Goal: Task Accomplishment & Management: Complete application form

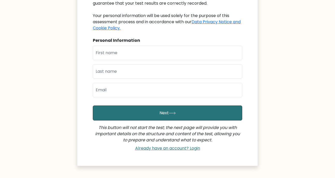
scroll to position [79, 0]
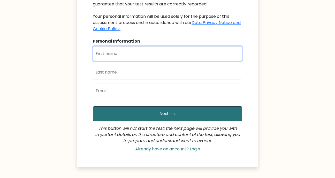
click at [178, 54] on input "text" at bounding box center [167, 53] width 149 height 14
type input "[PERSON_NAME]"
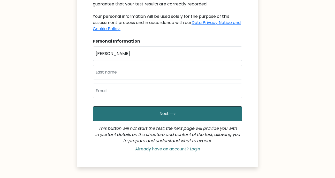
type input "Olufiade"
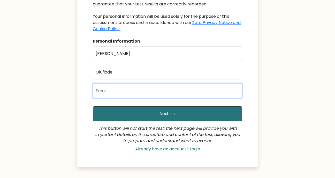
type input "olufiadesamuel2018@gmail.com"
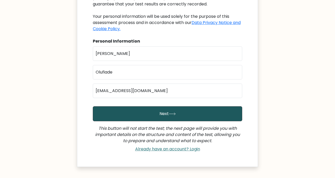
click at [163, 114] on button "Next" at bounding box center [167, 113] width 149 height 15
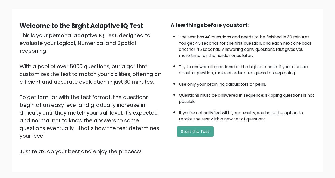
scroll to position [58, 0]
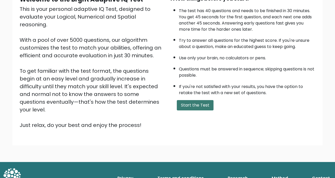
click at [197, 107] on button "Start the Test" at bounding box center [195, 105] width 37 height 10
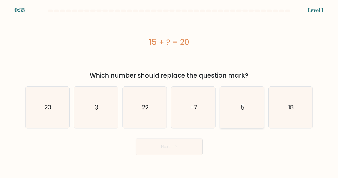
click at [251, 108] on icon "5" at bounding box center [243, 108] width 42 height 42
click at [170, 92] on input "e. 5" at bounding box center [169, 90] width 0 height 3
radio input "true"
click at [190, 154] on button "Next" at bounding box center [169, 147] width 67 height 17
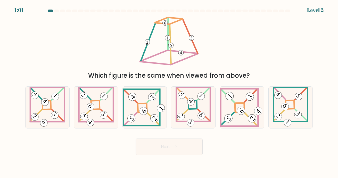
drag, startPoint x: 144, startPoint y: 13, endPoint x: 193, endPoint y: 67, distance: 73.1
click at [193, 67] on form at bounding box center [169, 83] width 338 height 146
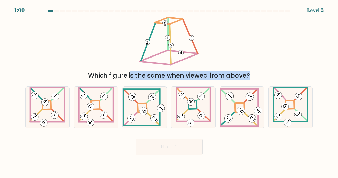
drag, startPoint x: 228, startPoint y: 108, endPoint x: 227, endPoint y: 49, distance: 58.9
click at [227, 49] on form at bounding box center [169, 83] width 338 height 146
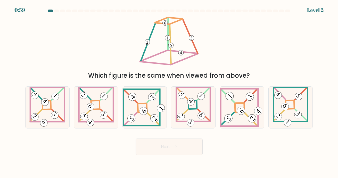
click at [262, 39] on div "Which figure is the same when viewed from above?" at bounding box center [169, 47] width 294 height 65
drag, startPoint x: 241, startPoint y: 34, endPoint x: 218, endPoint y: 39, distance: 24.0
click at [218, 39] on div "Which figure is the same when viewed from above?" at bounding box center [169, 47] width 294 height 65
click at [237, 113] on 272 at bounding box center [240, 108] width 10 height 10
click at [170, 92] on input "e." at bounding box center [169, 90] width 0 height 3
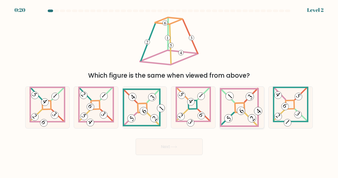
radio input "true"
click at [183, 154] on button "Next" at bounding box center [169, 147] width 67 height 17
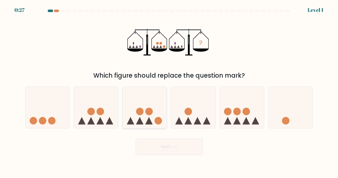
click at [157, 113] on icon at bounding box center [145, 107] width 44 height 36
click at [169, 92] on input "c." at bounding box center [169, 90] width 0 height 3
radio input "true"
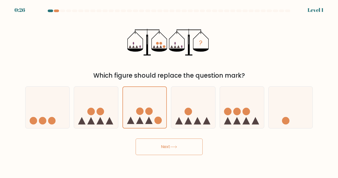
click at [173, 152] on button "Next" at bounding box center [169, 147] width 67 height 17
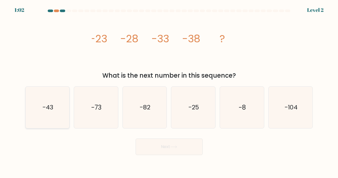
click at [59, 114] on icon "-43" at bounding box center [48, 108] width 42 height 42
click at [169, 92] on input "a. -43" at bounding box center [169, 90] width 0 height 3
radio input "true"
click at [151, 147] on button "Next" at bounding box center [169, 147] width 67 height 17
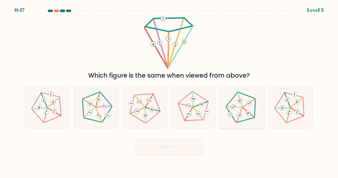
click at [233, 114] on icon at bounding box center [242, 107] width 33 height 33
click at [170, 92] on input "e." at bounding box center [169, 90] width 0 height 3
radio input "true"
click at [192, 144] on button "Next" at bounding box center [169, 147] width 67 height 17
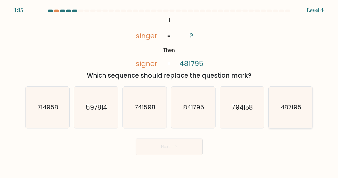
click at [296, 96] on icon "487195" at bounding box center [291, 108] width 42 height 42
click at [170, 92] on input "f. 487195" at bounding box center [169, 90] width 0 height 3
radio input "true"
click at [191, 146] on button "Next" at bounding box center [169, 147] width 67 height 17
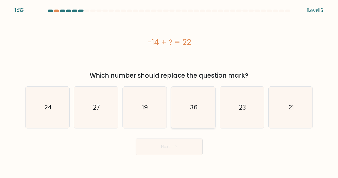
click at [195, 94] on icon "36" at bounding box center [194, 108] width 42 height 42
click at [170, 92] on input "d. 36" at bounding box center [169, 90] width 0 height 3
radio input "true"
click at [162, 147] on button "Next" at bounding box center [169, 147] width 67 height 17
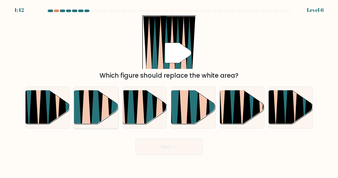
click at [87, 103] on icon at bounding box center [86, 90] width 10 height 88
click at [169, 92] on input "b." at bounding box center [169, 90] width 0 height 3
radio input "true"
click at [172, 152] on button "Next" at bounding box center [169, 147] width 67 height 17
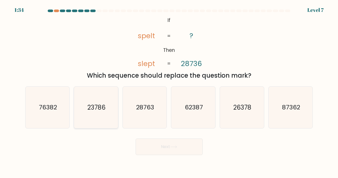
click at [96, 123] on icon "23786" at bounding box center [96, 108] width 42 height 42
click at [169, 92] on input "b. 23786" at bounding box center [169, 90] width 0 height 3
radio input "true"
click at [174, 151] on button "Next" at bounding box center [169, 147] width 67 height 17
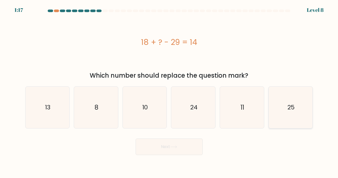
click at [285, 102] on icon "25" at bounding box center [291, 108] width 42 height 42
click at [170, 92] on input "f. 25" at bounding box center [169, 90] width 0 height 3
radio input "true"
click at [193, 143] on button "Next" at bounding box center [169, 147] width 67 height 17
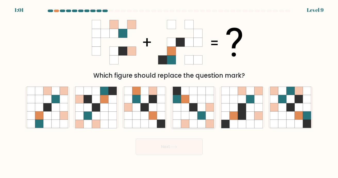
click at [190, 89] on icon at bounding box center [194, 91] width 8 height 8
click at [170, 89] on input "d." at bounding box center [169, 90] width 0 height 3
radio input "true"
click at [184, 148] on button "Next" at bounding box center [169, 147] width 67 height 17
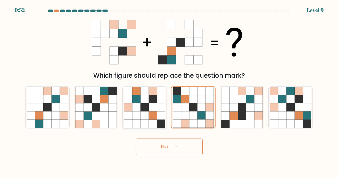
click at [137, 106] on icon at bounding box center [136, 107] width 8 height 8
click at [169, 92] on input "c." at bounding box center [169, 90] width 0 height 3
radio input "true"
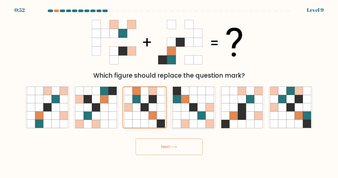
click at [189, 109] on icon at bounding box center [185, 107] width 8 height 8
click at [170, 92] on input "d." at bounding box center [169, 90] width 0 height 3
radio input "true"
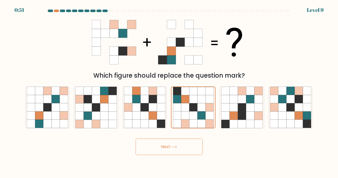
click at [171, 148] on button "Next" at bounding box center [169, 147] width 67 height 17
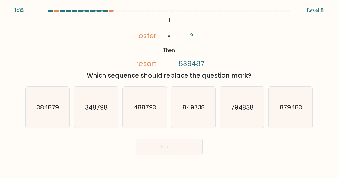
click at [181, 149] on button "Next" at bounding box center [169, 147] width 67 height 17
click at [188, 107] on text "849738" at bounding box center [194, 107] width 23 height 9
click at [170, 92] on input "d. 849738" at bounding box center [169, 90] width 0 height 3
radio input "true"
click at [182, 152] on button "Next" at bounding box center [169, 147] width 67 height 17
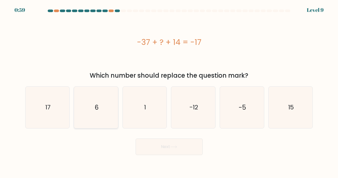
click at [107, 114] on icon "6" at bounding box center [96, 108] width 42 height 42
click at [169, 92] on input "b. 6" at bounding box center [169, 90] width 0 height 3
radio input "true"
click at [172, 143] on button "Next" at bounding box center [169, 147] width 67 height 17
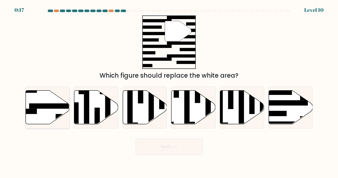
click at [45, 112] on icon at bounding box center [48, 107] width 44 height 34
click at [169, 92] on input "a." at bounding box center [169, 90] width 0 height 3
radio input "true"
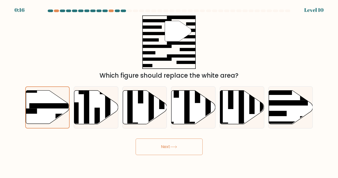
click at [174, 146] on icon at bounding box center [173, 147] width 7 height 3
click at [165, 147] on button "Next" at bounding box center [169, 147] width 67 height 17
click at [151, 153] on button "Next" at bounding box center [169, 147] width 67 height 17
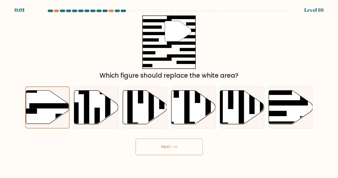
click at [151, 153] on button "Next" at bounding box center [169, 147] width 67 height 17
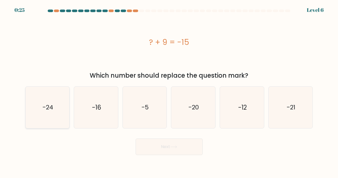
click at [49, 108] on text "-24" at bounding box center [48, 107] width 11 height 9
click at [169, 92] on input "a. -24" at bounding box center [169, 90] width 0 height 3
radio input "true"
click at [185, 148] on button "Next" at bounding box center [169, 147] width 67 height 17
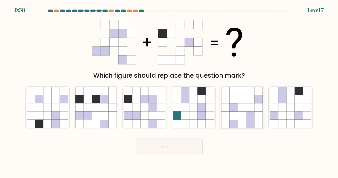
click at [249, 104] on icon at bounding box center [250, 107] width 8 height 8
click at [170, 92] on input "e." at bounding box center [169, 90] width 0 height 3
radio input "true"
click at [173, 146] on icon at bounding box center [173, 147] width 7 height 3
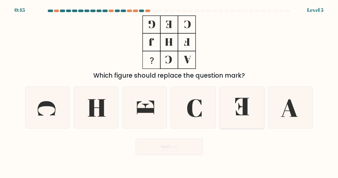
click at [240, 108] on icon at bounding box center [242, 106] width 14 height 17
click at [170, 92] on input "e." at bounding box center [169, 90] width 0 height 3
radio input "true"
click at [174, 147] on icon at bounding box center [174, 147] width 6 height 2
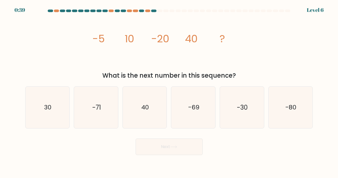
click at [174, 147] on icon at bounding box center [174, 147] width 6 height 2
drag, startPoint x: 89, startPoint y: 39, endPoint x: 246, endPoint y: 72, distance: 160.7
click at [246, 72] on div "image/svg+xml -5 10 -20 40 ? What is the next number in this sequence?" at bounding box center [169, 47] width 294 height 65
copy div "-5 10 -20 40 ? What is the next number in this sequence?"
click at [302, 103] on icon "-80" at bounding box center [291, 108] width 42 height 42
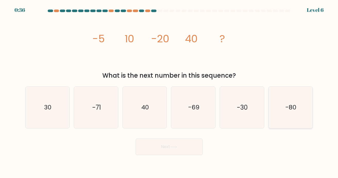
click at [170, 92] on input "f. -80" at bounding box center [169, 90] width 0 height 3
radio input "true"
click at [173, 151] on button "Next" at bounding box center [169, 147] width 67 height 17
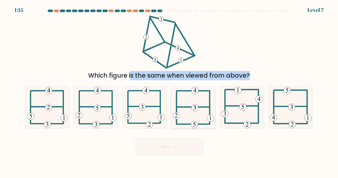
drag, startPoint x: 134, startPoint y: 23, endPoint x: 186, endPoint y: 107, distance: 98.4
click at [186, 107] on form at bounding box center [169, 83] width 338 height 146
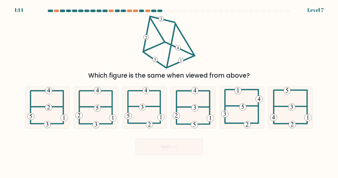
click at [228, 59] on div "Which figure is the same when viewed from above?" at bounding box center [169, 47] width 294 height 65
click at [51, 113] on icon at bounding box center [47, 108] width 40 height 42
click at [169, 92] on input "a." at bounding box center [169, 90] width 0 height 3
radio input "true"
click at [182, 151] on button "Next" at bounding box center [169, 147] width 67 height 17
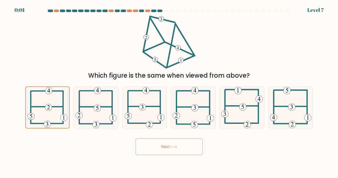
click at [182, 151] on button "Next" at bounding box center [169, 147] width 67 height 17
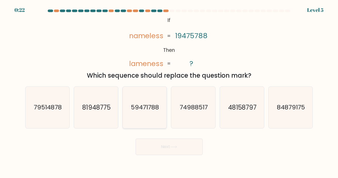
click at [147, 103] on icon "59471788" at bounding box center [145, 108] width 42 height 42
click at [169, 92] on input "c. 59471788" at bounding box center [169, 90] width 0 height 3
radio input "true"
click at [164, 149] on button "Next" at bounding box center [169, 147] width 67 height 17
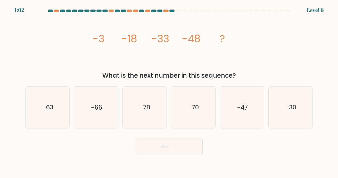
click at [164, 149] on button "Next" at bounding box center [169, 147] width 67 height 17
drag, startPoint x: 100, startPoint y: 30, endPoint x: 248, endPoint y: 75, distance: 154.8
click at [248, 75] on div "image/svg+xml -3 -18 -33 -48 ? What is the next number in this sequence?" at bounding box center [169, 47] width 294 height 65
copy div "-3 -18 -33 -48 ? What is the next number in this sequence?"
click at [52, 113] on icon "-63" at bounding box center [48, 108] width 42 height 42
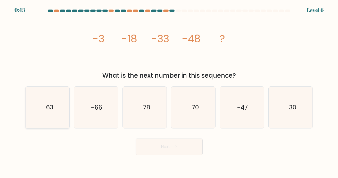
click at [169, 92] on input "a. -63" at bounding box center [169, 90] width 0 height 3
radio input "true"
click at [177, 144] on button "Next" at bounding box center [169, 147] width 67 height 17
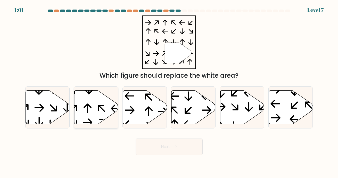
click at [102, 111] on icon at bounding box center [96, 107] width 44 height 34
click at [169, 92] on input "b." at bounding box center [169, 90] width 0 height 3
radio input "true"
click at [187, 142] on button "Next" at bounding box center [169, 147] width 67 height 17
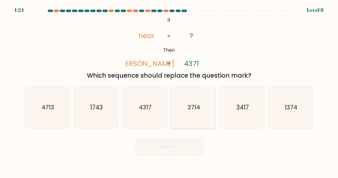
click at [196, 112] on text "3714" at bounding box center [194, 107] width 13 height 9
click at [170, 92] on input "d. 3714" at bounding box center [169, 90] width 0 height 3
radio input "true"
click at [189, 146] on button "Next" at bounding box center [169, 147] width 67 height 17
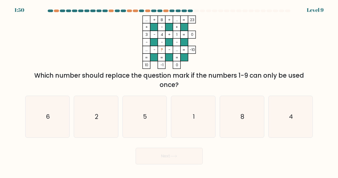
drag, startPoint x: 139, startPoint y: 10, endPoint x: 304, endPoint y: 85, distance: 181.9
click at [304, 85] on form at bounding box center [169, 87] width 338 height 155
copy form "... + 8 + ... 23 + - + 3 - 4 + 1 0 - - - ... - ? - ... = -10 = = = = 10 -1 0 = …"
click at [91, 40] on div "... + 8 + ... 23 + - + 3 - 4 + 1 0 - - - ... - ? - ... = -10 = = = = 10 -1 0 = …" at bounding box center [169, 52] width 294 height 74
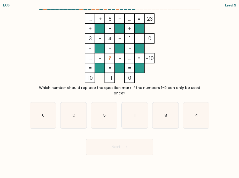
drag, startPoint x: 127, startPoint y: 49, endPoint x: 143, endPoint y: 57, distance: 17.3
click at [143, 57] on icon "... + 8 + ... 23 + - + 3 - 4 + 1 0 - - - ... - ? - ... = -10 = = = = 10 -1 0 =" at bounding box center [119, 48] width 173 height 70
drag, startPoint x: 135, startPoint y: 141, endPoint x: 135, endPoint y: 132, distance: 9.3
click at [135, 140] on button "Next" at bounding box center [119, 147] width 67 height 17
click at [136, 110] on icon "1" at bounding box center [135, 116] width 26 height 26
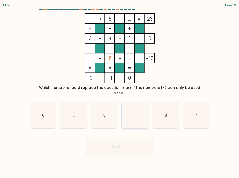
click at [120, 92] on input "d. 1" at bounding box center [120, 90] width 0 height 3
radio input "true"
click at [189, 43] on icon "... + 8 + ... 23 + - + 3 - 4 + 1 0 - - - ... - ? - ... = -10 = = = = 10 -1 0 =" at bounding box center [119, 48] width 173 height 70
click at [163, 108] on icon "8" at bounding box center [165, 116] width 26 height 26
click at [120, 92] on input "e. 8" at bounding box center [120, 90] width 0 height 3
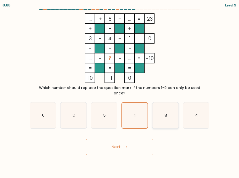
radio input "true"
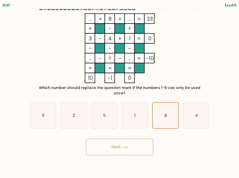
click at [129, 147] on button "Next" at bounding box center [119, 147] width 67 height 17
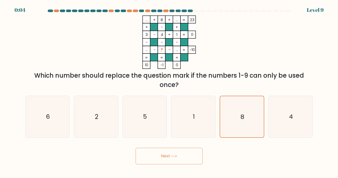
click at [184, 163] on button "Next" at bounding box center [169, 156] width 67 height 17
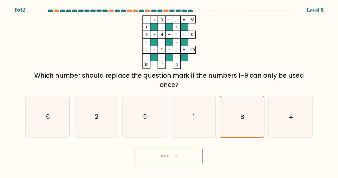
click at [184, 163] on button "Next" at bounding box center [169, 156] width 67 height 17
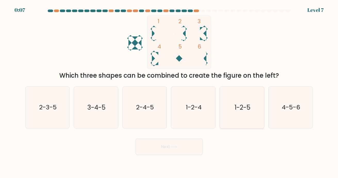
click at [235, 110] on text "1-2-5" at bounding box center [243, 107] width 16 height 9
click at [170, 92] on input "e. 1-2-5" at bounding box center [169, 90] width 0 height 3
radio input "true"
click at [176, 143] on button "Next" at bounding box center [169, 147] width 67 height 17
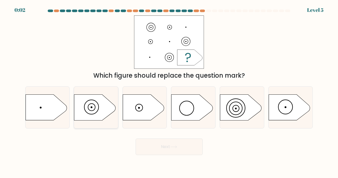
click at [102, 108] on icon at bounding box center [94, 108] width 41 height 26
click at [169, 92] on input "b." at bounding box center [169, 90] width 0 height 3
radio input "true"
click at [174, 149] on button "Next" at bounding box center [169, 147] width 67 height 17
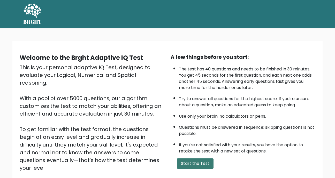
click at [202, 168] on button "Start the Test" at bounding box center [195, 164] width 37 height 10
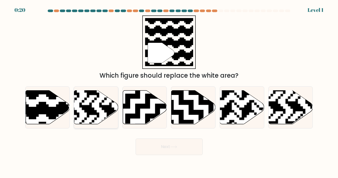
click at [103, 117] on rect at bounding box center [109, 90] width 80 height 80
click at [169, 92] on input "b." at bounding box center [169, 90] width 0 height 3
radio input "true"
click at [156, 143] on button "Next" at bounding box center [169, 147] width 67 height 17
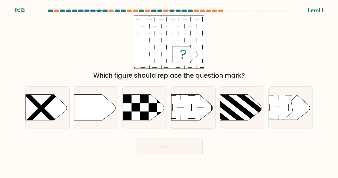
click at [198, 109] on icon at bounding box center [192, 108] width 41 height 26
click at [170, 92] on input "d." at bounding box center [169, 90] width 0 height 3
radio input "true"
click at [198, 109] on icon at bounding box center [192, 108] width 41 height 26
click at [170, 92] on input "d." at bounding box center [169, 90] width 0 height 3
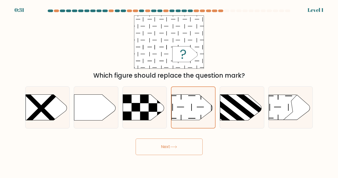
drag, startPoint x: 198, startPoint y: 109, endPoint x: 184, endPoint y: 149, distance: 42.0
click at [184, 149] on form "a." at bounding box center [169, 83] width 338 height 146
click at [184, 149] on button "Next" at bounding box center [169, 147] width 67 height 17
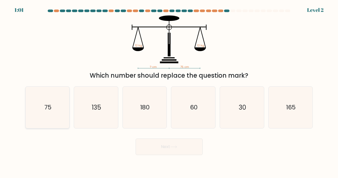
click at [53, 104] on icon "75" at bounding box center [48, 108] width 42 height 42
click at [169, 92] on input "a. 75" at bounding box center [169, 90] width 0 height 3
radio input "true"
click at [154, 144] on button "Next" at bounding box center [169, 147] width 67 height 17
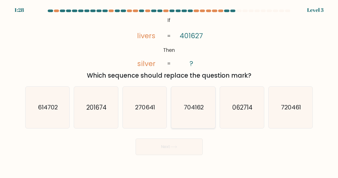
click at [195, 107] on text "704162" at bounding box center [194, 107] width 20 height 9
click at [186, 145] on button "Next" at bounding box center [169, 147] width 67 height 17
click at [186, 108] on text "704162" at bounding box center [194, 107] width 20 height 9
click at [170, 92] on input "d. 704162" at bounding box center [169, 90] width 0 height 3
radio input "true"
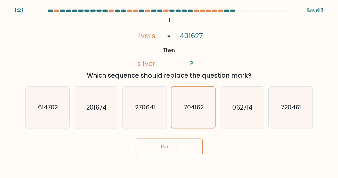
click at [182, 145] on button "Next" at bounding box center [169, 147] width 67 height 17
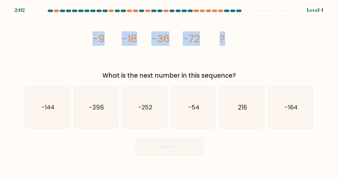
drag, startPoint x: 88, startPoint y: 36, endPoint x: 237, endPoint y: 40, distance: 148.3
click at [237, 40] on div "image/svg+xml -9 -18 -36 -72 ? What is the next number in this sequence?" at bounding box center [169, 47] width 294 height 65
copy g "-9 -18 -36 -72 ?"
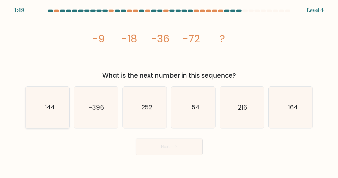
click at [55, 102] on icon "-144" at bounding box center [48, 108] width 42 height 42
click at [169, 92] on input "a. -144" at bounding box center [169, 90] width 0 height 3
radio input "true"
click at [170, 148] on button "Next" at bounding box center [169, 147] width 67 height 17
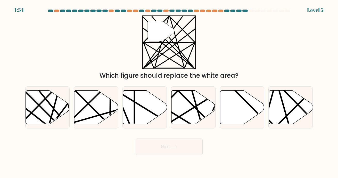
click at [25, 84] on div "a. b. c. d." at bounding box center [169, 105] width 292 height 46
click at [32, 106] on icon at bounding box center [48, 107] width 44 height 34
click at [169, 92] on input "a." at bounding box center [169, 90] width 0 height 3
radio input "true"
click at [165, 153] on button "Next" at bounding box center [169, 147] width 67 height 17
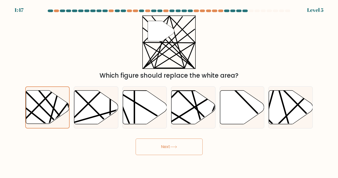
click at [162, 146] on button "Next" at bounding box center [169, 147] width 67 height 17
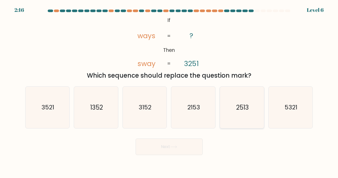
click at [235, 102] on icon "2513" at bounding box center [243, 108] width 42 height 42
click at [170, 92] on input "e. 2513" at bounding box center [169, 90] width 0 height 3
radio input "true"
click at [170, 148] on button "Next" at bounding box center [169, 147] width 67 height 17
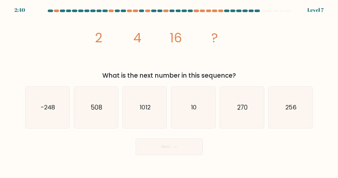
drag, startPoint x: 92, startPoint y: 35, endPoint x: 239, endPoint y: 75, distance: 151.5
click at [239, 75] on div "image/svg+xml 2 4 16 ? What is the next number in this sequence?" at bounding box center [169, 47] width 294 height 65
copy div "2 4 16 ? What is the next number in this sequence?"
click at [53, 41] on div "image/svg+xml 2 4 16 ? What is the next number in this sequence?" at bounding box center [169, 47] width 294 height 65
drag, startPoint x: 70, startPoint y: 26, endPoint x: 122, endPoint y: 55, distance: 59.0
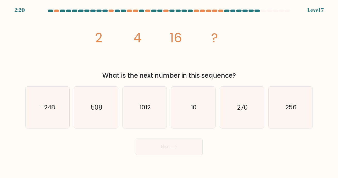
click at [122, 55] on div "image/svg+xml 2 4 16 ? What is the next number in this sequence?" at bounding box center [169, 47] width 294 height 65
click at [57, 26] on div "image/svg+xml 2 4 16 ? What is the next number in this sequence?" at bounding box center [169, 47] width 294 height 65
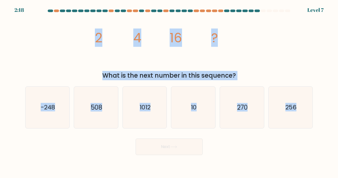
drag, startPoint x: 90, startPoint y: 32, endPoint x: 312, endPoint y: 149, distance: 251.2
click at [312, 149] on form at bounding box center [169, 83] width 338 height 146
copy form "2 4 16 ? What is the next number in this sequence? a. -248 b. 508 c. 1012 d. 10…"
click at [97, 125] on icon "508" at bounding box center [96, 108] width 42 height 42
click at [169, 92] on input "b. 508" at bounding box center [169, 90] width 0 height 3
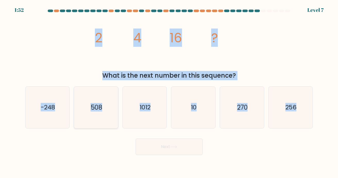
radio input "true"
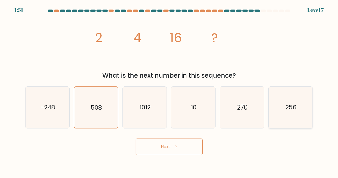
click at [275, 110] on icon "256" at bounding box center [291, 108] width 42 height 42
click at [170, 92] on input "f. 256" at bounding box center [169, 90] width 0 height 3
radio input "true"
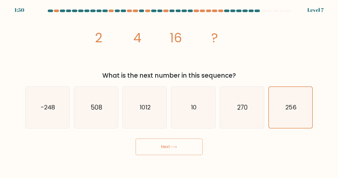
click at [196, 143] on button "Next" at bounding box center [169, 147] width 67 height 17
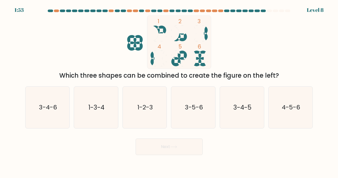
drag, startPoint x: 125, startPoint y: 57, endPoint x: 131, endPoint y: 43, distance: 15.6
click at [144, 55] on icon "1 2 3 4 5 6" at bounding box center [169, 41] width 139 height 53
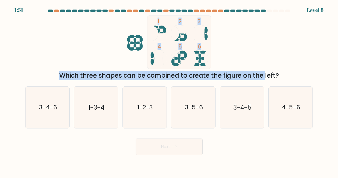
drag, startPoint x: 114, startPoint y: 25, endPoint x: 222, endPoint y: 59, distance: 112.8
click at [221, 65] on icon "1 2 3 4 5 6" at bounding box center [169, 41] width 139 height 53
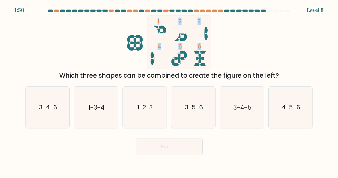
click at [223, 53] on icon "1 2 3 4 5 6" at bounding box center [169, 41] width 139 height 53
click at [248, 109] on text "3-4-5" at bounding box center [243, 107] width 18 height 9
click at [170, 92] on input "e. 3-4-5" at bounding box center [169, 90] width 0 height 3
radio input "true"
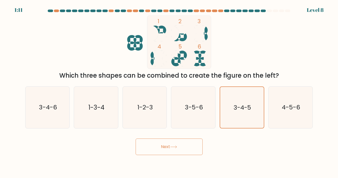
click at [174, 150] on button "Next" at bounding box center [169, 147] width 67 height 17
click at [190, 152] on button "Next" at bounding box center [169, 147] width 67 height 17
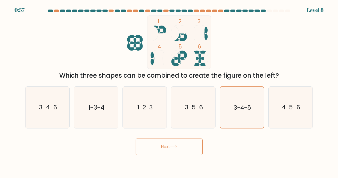
click at [190, 152] on button "Next" at bounding box center [169, 147] width 67 height 17
click at [172, 147] on icon at bounding box center [173, 147] width 7 height 3
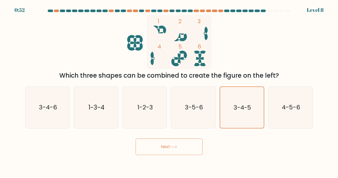
click at [172, 147] on icon at bounding box center [173, 147] width 7 height 3
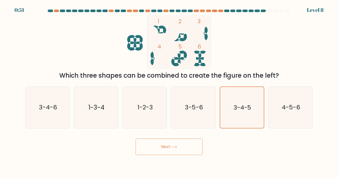
click at [172, 147] on icon at bounding box center [173, 147] width 7 height 3
click at [203, 112] on text "3-5-6" at bounding box center [194, 107] width 18 height 9
click at [170, 92] on input "d. 3-5-6" at bounding box center [169, 90] width 0 height 3
radio input "true"
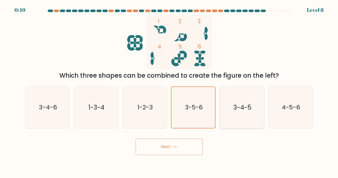
click at [238, 105] on text "3-4-5" at bounding box center [243, 107] width 18 height 9
click at [170, 92] on input "e. 3-4-5" at bounding box center [169, 90] width 0 height 3
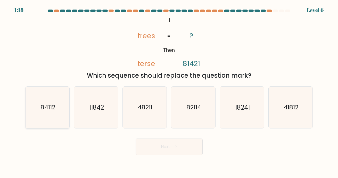
click at [57, 105] on icon "84112" at bounding box center [48, 108] width 42 height 42
click at [169, 92] on input "a. 84112" at bounding box center [169, 90] width 0 height 3
radio input "true"
click at [159, 151] on button "Next" at bounding box center [169, 147] width 67 height 17
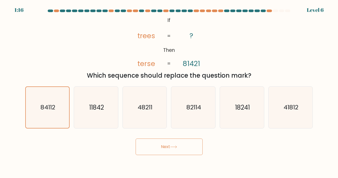
click at [159, 151] on button "Next" at bounding box center [169, 147] width 67 height 17
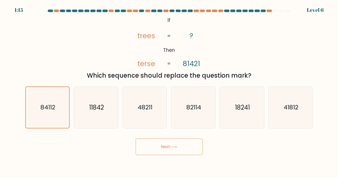
click at [159, 151] on button "Next" at bounding box center [169, 147] width 67 height 17
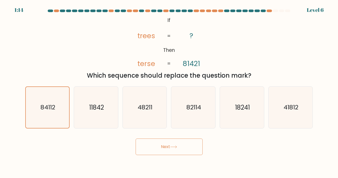
click at [159, 151] on button "Next" at bounding box center [169, 147] width 67 height 17
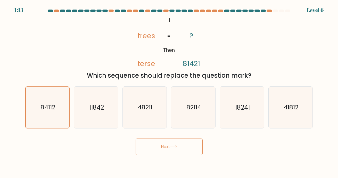
click at [159, 151] on button "Next" at bounding box center [169, 147] width 67 height 17
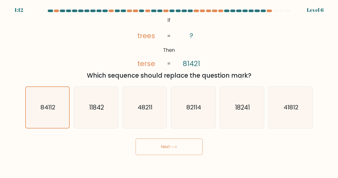
click at [159, 151] on button "Next" at bounding box center [169, 147] width 67 height 17
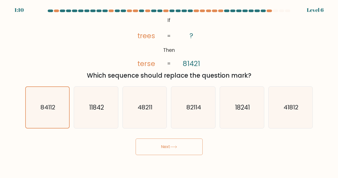
click at [159, 151] on button "Next" at bounding box center [169, 147] width 67 height 17
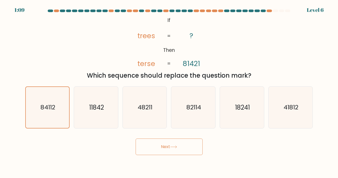
click at [159, 151] on button "Next" at bounding box center [169, 147] width 67 height 17
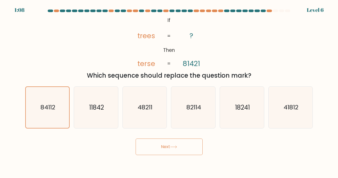
click at [159, 151] on button "Next" at bounding box center [169, 147] width 67 height 17
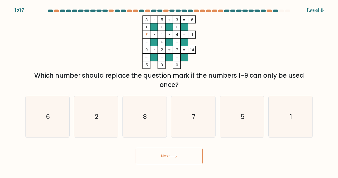
click at [159, 151] on button "Next" at bounding box center [169, 156] width 67 height 17
click at [54, 120] on icon "6" at bounding box center [48, 117] width 42 height 42
click at [169, 92] on input "a. 6" at bounding box center [169, 90] width 0 height 3
radio input "true"
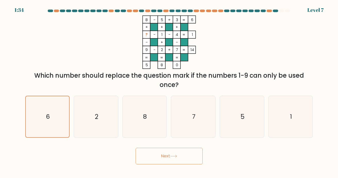
click at [167, 159] on button "Next" at bounding box center [169, 156] width 67 height 17
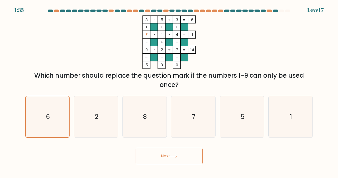
click at [167, 159] on button "Next" at bounding box center [169, 156] width 67 height 17
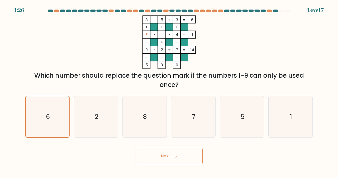
click at [167, 159] on button "Next" at bounding box center [169, 156] width 67 height 17
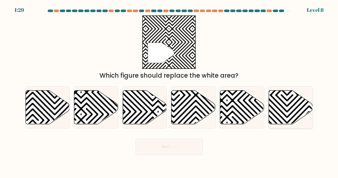
click at [283, 103] on icon at bounding box center [243, 89] width 89 height 89
click at [170, 92] on input "f." at bounding box center [169, 90] width 0 height 3
radio input "true"
click at [173, 149] on button "Next" at bounding box center [169, 147] width 67 height 17
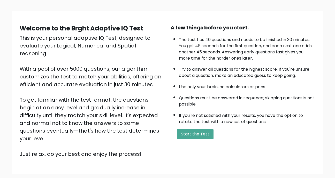
scroll to position [35, 0]
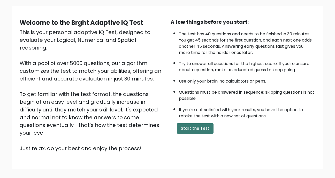
click at [208, 131] on button "Start the Test" at bounding box center [195, 128] width 37 height 10
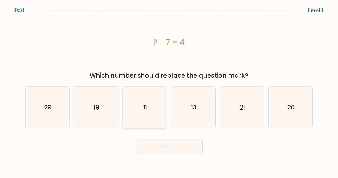
click at [158, 101] on icon "11" at bounding box center [145, 108] width 42 height 42
click at [169, 92] on input "c. 11" at bounding box center [169, 90] width 0 height 3
radio input "true"
click at [176, 146] on icon at bounding box center [173, 147] width 7 height 3
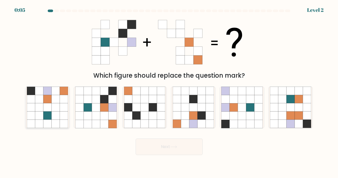
click at [41, 108] on icon at bounding box center [39, 107] width 8 height 8
click at [169, 92] on input "a." at bounding box center [169, 90] width 0 height 3
radio input "true"
click at [187, 149] on button "Next" at bounding box center [169, 147] width 67 height 17
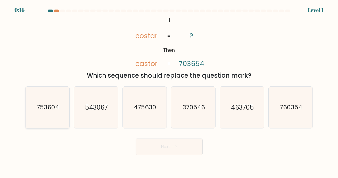
click at [59, 104] on icon "753604" at bounding box center [48, 108] width 42 height 42
click at [169, 92] on input "a. 753604" at bounding box center [169, 90] width 0 height 3
radio input "true"
click at [146, 143] on button "Next" at bounding box center [169, 147] width 67 height 17
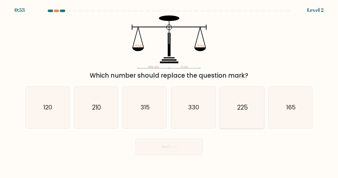
click at [254, 107] on icon "225" at bounding box center [243, 108] width 42 height 42
click at [170, 92] on input "e. 225" at bounding box center [169, 90] width 0 height 3
radio input "true"
click at [181, 152] on button "Next" at bounding box center [169, 147] width 67 height 17
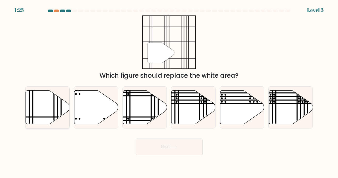
click at [43, 106] on icon at bounding box center [48, 107] width 44 height 34
click at [169, 92] on input "a." at bounding box center [169, 90] width 0 height 3
radio input "true"
click at [163, 149] on button "Next" at bounding box center [169, 147] width 67 height 17
click at [178, 145] on button "Next" at bounding box center [169, 147] width 67 height 17
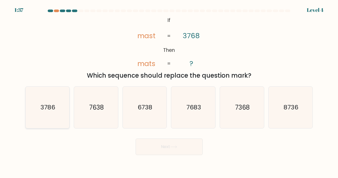
click at [49, 108] on text "3786" at bounding box center [48, 107] width 15 height 9
click at [169, 92] on input "a. 3786" at bounding box center [169, 90] width 0 height 3
radio input "true"
click at [145, 146] on button "Next" at bounding box center [169, 147] width 67 height 17
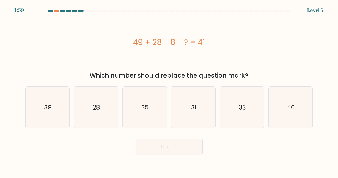
click at [98, 72] on div "Which number should replace the question mark?" at bounding box center [169, 75] width 282 height 9
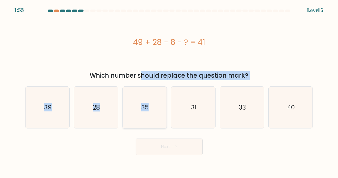
drag, startPoint x: 92, startPoint y: 74, endPoint x: 149, endPoint y: 89, distance: 58.8
click at [149, 89] on form "a." at bounding box center [169, 83] width 338 height 146
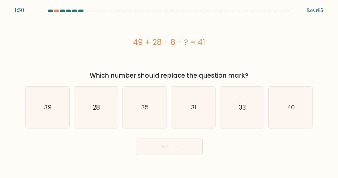
click at [118, 65] on div "49 + 28 - 8 - ? = 41" at bounding box center [169, 41] width 288 height 53
drag, startPoint x: 134, startPoint y: 54, endPoint x: 91, endPoint y: 37, distance: 45.8
click at [91, 37] on div "49 + 28 - 8 - ? = 41" at bounding box center [169, 42] width 288 height 12
drag, startPoint x: 127, startPoint y: 33, endPoint x: 261, endPoint y: 75, distance: 140.9
click at [261, 75] on div "49 + 28 - 8 - ? = 41 Which number should replace the question mark?" at bounding box center [169, 47] width 294 height 65
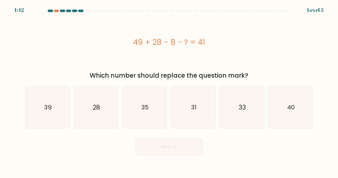
copy div "49 + 28 - 8 - ? = 41 Which number should replace the question mark?"
click at [261, 75] on div "Which number should replace the question mark?" at bounding box center [169, 75] width 282 height 9
drag, startPoint x: 133, startPoint y: 43, endPoint x: 253, endPoint y: 74, distance: 124.3
click at [253, 74] on div "49 + 28 - 8 - ? = 41 Which number should replace the question mark?" at bounding box center [169, 47] width 294 height 65
copy div "49 + 28 - 8 - ? = 41 Which number should replace the question mark?"
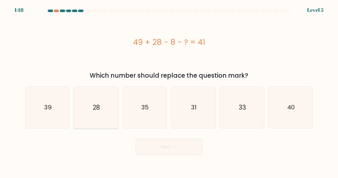
click at [108, 98] on icon "28" at bounding box center [96, 108] width 42 height 42
click at [169, 92] on input "b. 28" at bounding box center [169, 90] width 0 height 3
radio input "true"
click at [166, 143] on button "Next" at bounding box center [169, 147] width 67 height 17
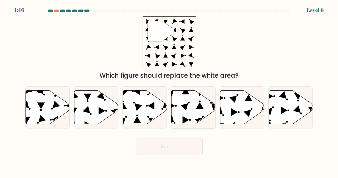
click at [196, 103] on icon at bounding box center [194, 107] width 44 height 34
click at [170, 92] on input "d." at bounding box center [169, 90] width 0 height 3
radio input "true"
click at [147, 99] on icon at bounding box center [145, 107] width 44 height 34
click at [169, 92] on input "c." at bounding box center [169, 90] width 0 height 3
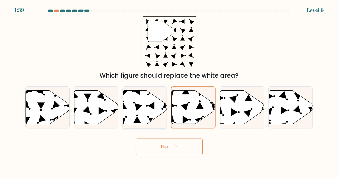
radio input "true"
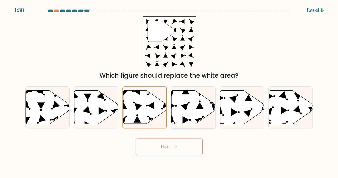
click at [179, 100] on icon at bounding box center [194, 107] width 44 height 34
click at [170, 92] on input "d." at bounding box center [169, 90] width 0 height 3
radio input "true"
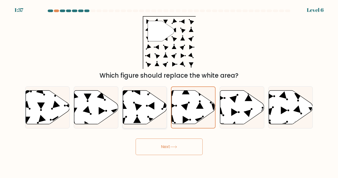
click at [150, 105] on icon at bounding box center [151, 106] width 7 height 8
click at [169, 92] on input "c." at bounding box center [169, 90] width 0 height 3
radio input "true"
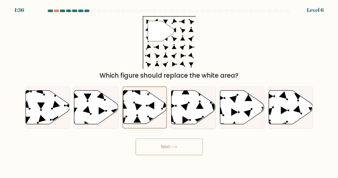
click at [193, 106] on icon at bounding box center [194, 107] width 44 height 34
click at [170, 92] on input "d." at bounding box center [169, 90] width 0 height 3
radio input "true"
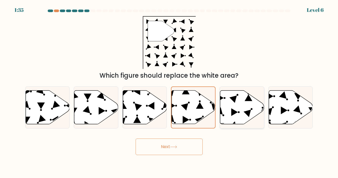
click at [225, 105] on icon at bounding box center [243, 107] width 44 height 34
click at [170, 92] on input "e." at bounding box center [169, 90] width 0 height 3
radio input "true"
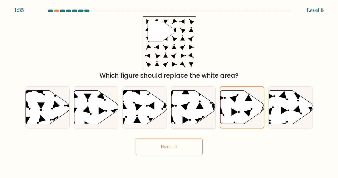
click at [188, 100] on icon at bounding box center [194, 107] width 44 height 34
click at [170, 92] on input "d." at bounding box center [169, 90] width 0 height 3
radio input "true"
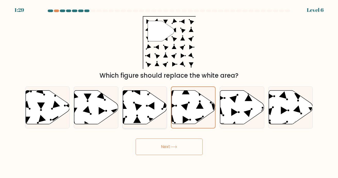
click at [147, 103] on icon at bounding box center [145, 107] width 44 height 34
click at [169, 92] on input "c." at bounding box center [169, 90] width 0 height 3
radio input "true"
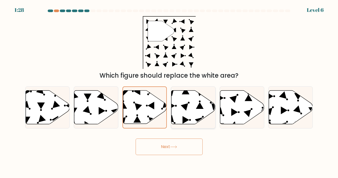
click at [182, 106] on icon at bounding box center [184, 106] width 7 height 7
click at [170, 92] on input "d." at bounding box center [169, 90] width 0 height 3
radio input "true"
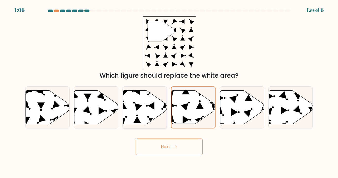
click at [149, 95] on icon at bounding box center [145, 107] width 44 height 34
click at [169, 92] on input "c." at bounding box center [169, 90] width 0 height 3
radio input "true"
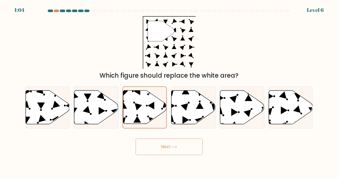
click at [157, 144] on button "Next" at bounding box center [169, 147] width 67 height 17
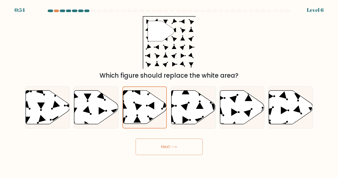
click at [157, 144] on button "Next" at bounding box center [169, 147] width 67 height 17
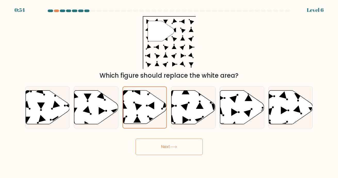
click at [157, 144] on button "Next" at bounding box center [169, 147] width 67 height 17
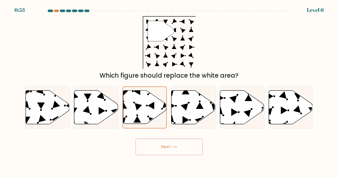
click at [157, 144] on button "Next" at bounding box center [169, 147] width 67 height 17
click at [179, 153] on button "Next" at bounding box center [169, 147] width 67 height 17
click at [160, 162] on body "0:46 Level 6" at bounding box center [169, 89] width 338 height 178
click at [162, 152] on button "Next" at bounding box center [169, 147] width 67 height 17
click at [162, 151] on button "Next" at bounding box center [169, 147] width 67 height 17
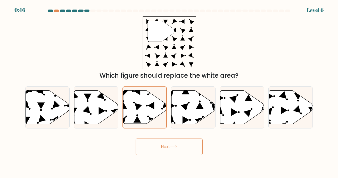
click at [162, 151] on button "Next" at bounding box center [169, 147] width 67 height 17
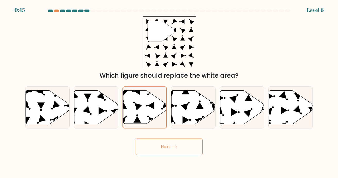
click at [162, 151] on button "Next" at bounding box center [169, 147] width 67 height 17
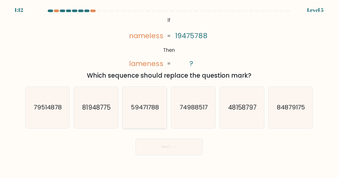
click at [145, 103] on icon "59471788" at bounding box center [145, 108] width 42 height 42
click at [169, 92] on input "c. 59471788" at bounding box center [169, 90] width 0 height 3
radio input "true"
click at [158, 149] on button "Next" at bounding box center [169, 147] width 67 height 17
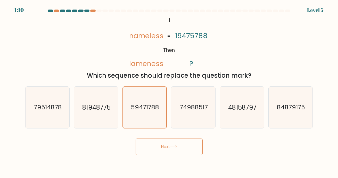
click at [158, 149] on button "Next" at bounding box center [169, 147] width 67 height 17
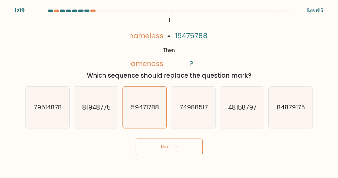
click at [158, 149] on button "Next" at bounding box center [169, 147] width 67 height 17
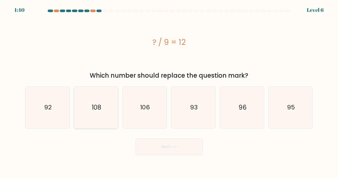
click at [98, 118] on icon "108" at bounding box center [96, 108] width 42 height 42
click at [169, 92] on input "b. 108" at bounding box center [169, 90] width 0 height 3
radio input "true"
click at [162, 149] on button "Next" at bounding box center [169, 147] width 67 height 17
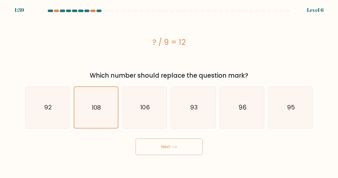
click at [162, 149] on button "Next" at bounding box center [169, 147] width 67 height 17
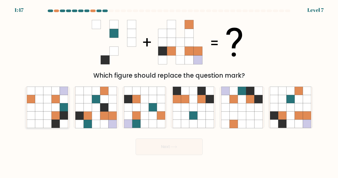
click at [58, 107] on icon at bounding box center [56, 107] width 8 height 8
click at [169, 92] on input "a." at bounding box center [169, 90] width 0 height 3
radio input "true"
click at [163, 150] on button "Next" at bounding box center [169, 147] width 67 height 17
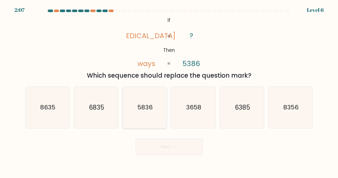
click at [152, 105] on text "5836" at bounding box center [145, 107] width 15 height 9
click at [169, 92] on input "c. 5836" at bounding box center [169, 90] width 0 height 3
radio input "true"
click at [152, 105] on text "5836" at bounding box center [145, 107] width 15 height 9
click at [169, 92] on input "c. 5836" at bounding box center [169, 90] width 0 height 3
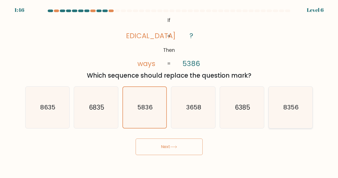
click at [304, 101] on icon "8356" at bounding box center [291, 108] width 42 height 42
click at [170, 92] on input "f. 8356" at bounding box center [169, 90] width 0 height 3
radio input "true"
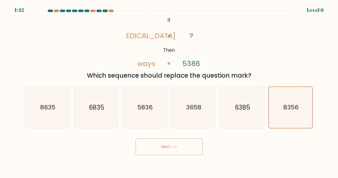
click at [194, 148] on button "Next" at bounding box center [169, 147] width 67 height 17
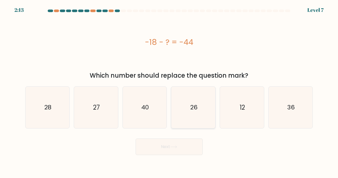
click at [182, 111] on icon "26" at bounding box center [194, 108] width 42 height 42
click at [170, 92] on input "d. 26" at bounding box center [169, 90] width 0 height 3
radio input "true"
click at [179, 152] on button "Next" at bounding box center [169, 147] width 67 height 17
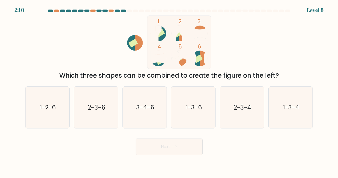
click at [179, 152] on button "Next" at bounding box center [169, 147] width 67 height 17
click at [194, 125] on icon "1-3-6" at bounding box center [194, 108] width 42 height 42
click at [170, 92] on input "d. 1-3-6" at bounding box center [169, 90] width 0 height 3
radio input "true"
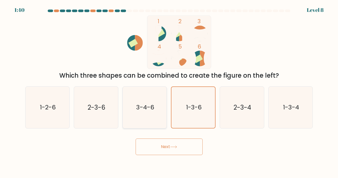
click at [157, 119] on icon "3-4-6" at bounding box center [145, 108] width 42 height 42
click at [169, 92] on input "c. 3-4-6" at bounding box center [169, 90] width 0 height 3
radio input "true"
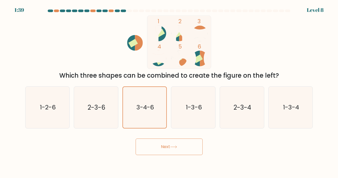
click at [164, 145] on button "Next" at bounding box center [169, 147] width 67 height 17
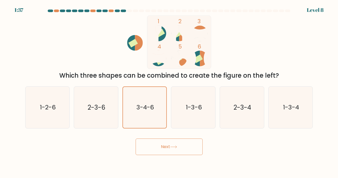
click at [164, 145] on button "Next" at bounding box center [169, 147] width 67 height 17
click at [167, 148] on button "Next" at bounding box center [169, 147] width 67 height 17
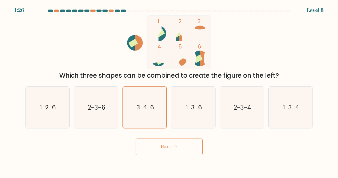
click at [167, 148] on button "Next" at bounding box center [169, 147] width 67 height 17
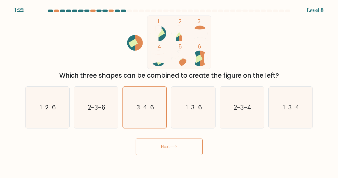
click at [167, 148] on button "Next" at bounding box center [169, 147] width 67 height 17
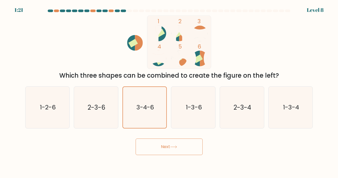
click at [167, 148] on button "Next" at bounding box center [169, 147] width 67 height 17
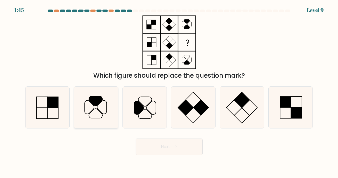
click at [103, 114] on icon at bounding box center [96, 108] width 42 height 42
click at [169, 92] on input "b." at bounding box center [169, 90] width 0 height 3
radio input "true"
click at [156, 145] on button "Next" at bounding box center [169, 147] width 67 height 17
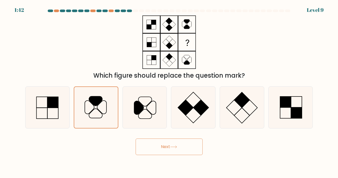
click at [156, 145] on button "Next" at bounding box center [169, 147] width 67 height 17
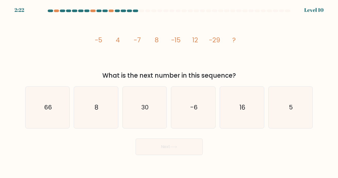
click at [156, 145] on button "Next" at bounding box center [169, 147] width 67 height 17
drag, startPoint x: 93, startPoint y: 34, endPoint x: 253, endPoint y: 76, distance: 164.8
click at [253, 76] on div "image/svg+xml -5 4 -7 8 -15 12 -29 ? What is the next number in this sequence?" at bounding box center [169, 47] width 294 height 65
copy div "-5 4 -7 8 -15 12 -29 ? What is the next number in this sequence?"
click at [233, 114] on icon "16" at bounding box center [243, 108] width 42 height 42
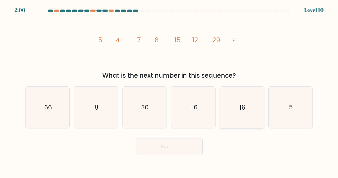
click at [170, 92] on input "e. 16" at bounding box center [169, 90] width 0 height 3
radio input "true"
click at [175, 150] on button "Next" at bounding box center [169, 147] width 67 height 17
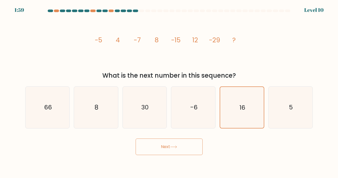
click at [175, 150] on button "Next" at bounding box center [169, 147] width 67 height 17
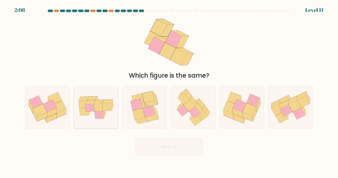
click at [95, 108] on icon at bounding box center [98, 108] width 9 height 8
click at [169, 92] on input "b." at bounding box center [169, 90] width 0 height 3
radio input "true"
click at [154, 145] on button "Next" at bounding box center [169, 147] width 67 height 17
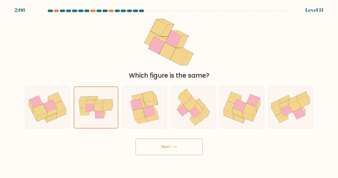
click at [154, 145] on button "Next" at bounding box center [169, 147] width 67 height 17
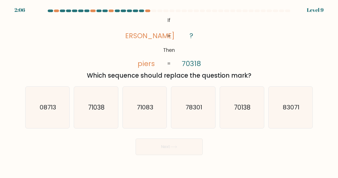
click at [154, 145] on button "Next" at bounding box center [169, 147] width 67 height 17
click at [111, 106] on icon "71038" at bounding box center [96, 108] width 42 height 42
click at [169, 92] on input "b. 71038" at bounding box center [169, 90] width 0 height 3
radio input "true"
click at [162, 141] on button "Next" at bounding box center [169, 147] width 67 height 17
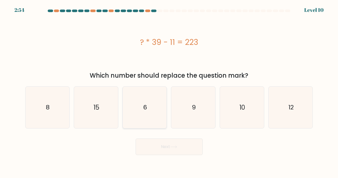
click at [149, 127] on icon "6" at bounding box center [145, 108] width 42 height 42
click at [169, 92] on input "c. 6" at bounding box center [169, 90] width 0 height 3
radio input "true"
click at [171, 145] on button "Next" at bounding box center [169, 147] width 67 height 17
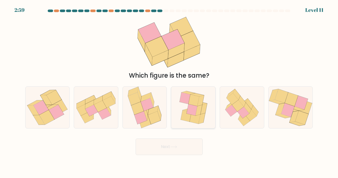
click at [195, 122] on icon at bounding box center [195, 117] width 11 height 11
click at [170, 92] on input "d." at bounding box center [169, 90] width 0 height 3
radio input "true"
click at [177, 153] on button "Next" at bounding box center [169, 147] width 67 height 17
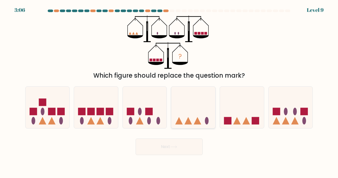
click at [193, 97] on icon at bounding box center [193, 107] width 44 height 36
click at [170, 92] on input "d." at bounding box center [169, 90] width 0 height 3
radio input "true"
click at [169, 153] on button "Next" at bounding box center [169, 147] width 67 height 17
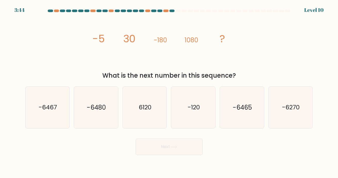
drag, startPoint x: 95, startPoint y: 44, endPoint x: 259, endPoint y: 79, distance: 168.2
click at [259, 79] on div "image/svg+xml -5 30 -180 1080 ? What is the next number in this sequence?" at bounding box center [169, 47] width 294 height 65
copy div "-5 30 -180 1080 ? What is the next number in this sequence?"
click at [106, 112] on text "-6480" at bounding box center [96, 107] width 19 height 9
click at [169, 92] on input "b. -6480" at bounding box center [169, 90] width 0 height 3
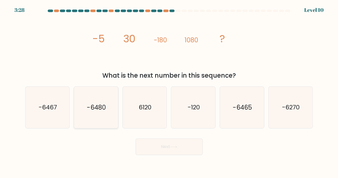
radio input "true"
click at [177, 146] on icon at bounding box center [174, 147] width 6 height 2
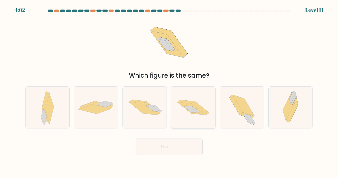
click at [199, 103] on icon at bounding box center [193, 107] width 44 height 29
click at [170, 92] on input "d." at bounding box center [169, 90] width 0 height 3
radio input "true"
click at [175, 152] on button "Next" at bounding box center [169, 147] width 67 height 17
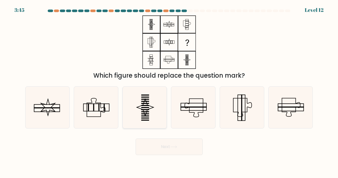
click at [151, 102] on icon at bounding box center [145, 108] width 42 height 42
click at [169, 92] on input "c." at bounding box center [169, 90] width 0 height 3
radio input "true"
click at [178, 150] on button "Next" at bounding box center [169, 147] width 67 height 17
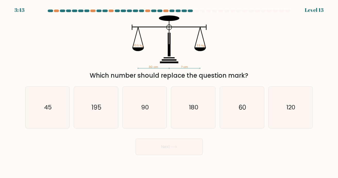
drag, startPoint x: 185, startPoint y: 58, endPoint x: 214, endPoint y: 62, distance: 29.7
click at [214, 62] on icon "30 cm ? cm 10.5 kg 3.5 kg" at bounding box center [169, 41] width 155 height 53
click at [160, 113] on icon "90" at bounding box center [145, 108] width 42 height 42
click at [169, 92] on input "c. 90" at bounding box center [169, 90] width 0 height 3
radio input "true"
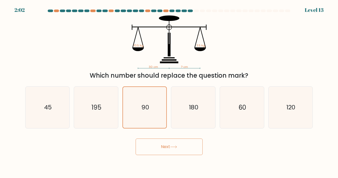
click at [173, 140] on button "Next" at bounding box center [169, 147] width 67 height 17
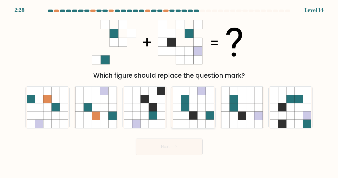
click at [208, 101] on icon at bounding box center [210, 99] width 8 height 8
click at [170, 92] on input "d." at bounding box center [169, 90] width 0 height 3
radio input "true"
click at [177, 145] on button "Next" at bounding box center [169, 147] width 67 height 17
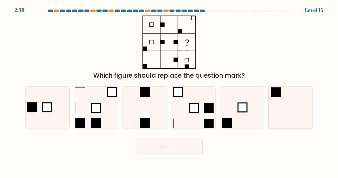
click at [284, 93] on icon at bounding box center [291, 108] width 42 height 42
click at [170, 92] on input "f." at bounding box center [169, 90] width 0 height 3
radio input "true"
click at [181, 152] on button "Next" at bounding box center [169, 147] width 67 height 17
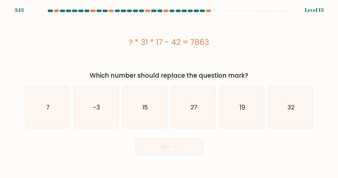
drag, startPoint x: 124, startPoint y: 41, endPoint x: 262, endPoint y: 77, distance: 142.5
click at [262, 77] on div "? * 31 * 17 - 42 = 7863 Which number should replace the question mark?" at bounding box center [169, 47] width 294 height 65
copy div "? * 31 * 17 - 42 = 7863 Which number should replace the question mark?"
click at [140, 104] on icon "15" at bounding box center [145, 108] width 42 height 42
click at [169, 92] on input "c. 15" at bounding box center [169, 90] width 0 height 3
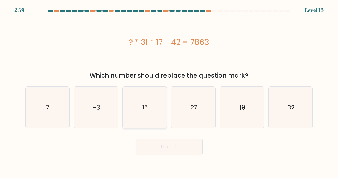
radio input "true"
click at [162, 151] on button "Next" at bounding box center [169, 147] width 67 height 17
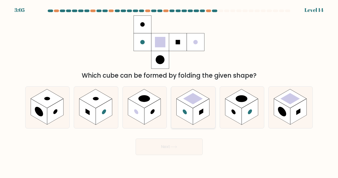
click at [199, 107] on rect at bounding box center [201, 112] width 17 height 26
click at [170, 92] on input "d." at bounding box center [169, 90] width 0 height 3
radio input "true"
click at [187, 152] on button "Next" at bounding box center [169, 147] width 67 height 17
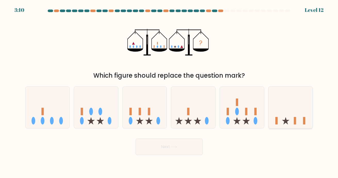
click at [285, 120] on icon at bounding box center [291, 107] width 44 height 36
click at [170, 92] on input "f." at bounding box center [169, 90] width 0 height 3
radio input "true"
click at [165, 148] on button "Next" at bounding box center [169, 147] width 67 height 17
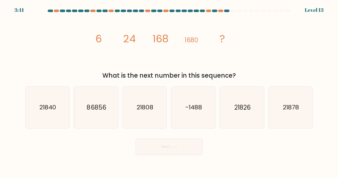
drag, startPoint x: 96, startPoint y: 37, endPoint x: 235, endPoint y: 78, distance: 145.4
click at [235, 78] on div "image/svg+xml 6 24 168 1680 ? What is the next number in this sequence?" at bounding box center [169, 47] width 294 height 65
copy div "6 24 168 1680 ? What is the next number in this sequence?"
click at [47, 107] on text "21840" at bounding box center [48, 107] width 17 height 9
click at [169, 92] on input "a. 21840" at bounding box center [169, 90] width 0 height 3
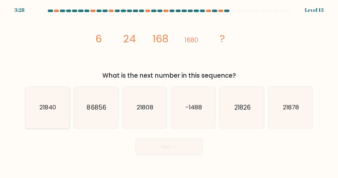
radio input "true"
click at [155, 148] on button "Next" at bounding box center [169, 147] width 67 height 17
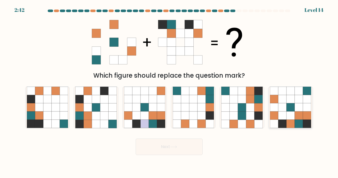
click at [286, 116] on icon at bounding box center [283, 116] width 8 height 8
click at [170, 92] on input "f." at bounding box center [169, 90] width 0 height 3
radio input "true"
click at [179, 148] on button "Next" at bounding box center [169, 147] width 67 height 17
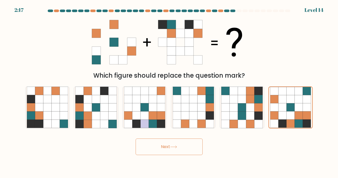
click at [179, 148] on button "Next" at bounding box center [169, 147] width 67 height 17
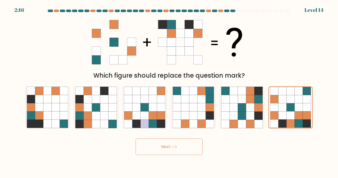
click at [179, 148] on button "Next" at bounding box center [169, 147] width 67 height 17
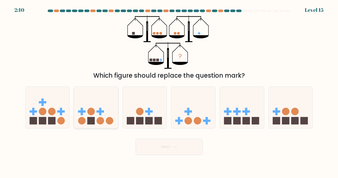
click at [109, 118] on circle at bounding box center [109, 120] width 7 height 7
click at [169, 92] on input "b." at bounding box center [169, 90] width 0 height 3
radio input "true"
click at [197, 111] on icon at bounding box center [193, 107] width 44 height 36
click at [170, 92] on input "d." at bounding box center [169, 90] width 0 height 3
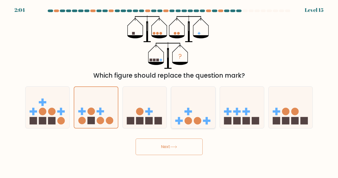
radio input "true"
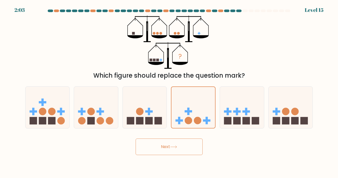
click at [169, 147] on button "Next" at bounding box center [169, 147] width 67 height 17
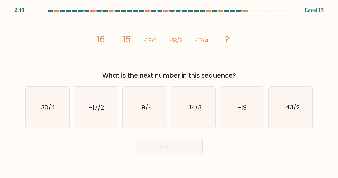
drag, startPoint x: 85, startPoint y: 36, endPoint x: 260, endPoint y: 80, distance: 180.0
click at [260, 80] on div "image/svg+xml -16 -15 -15/2 -13/2 -13/4 ? What is the next number in this seque…" at bounding box center [169, 47] width 294 height 65
copy div "-16 -15 -15/2 -13/2 -13/4 ? What is the next number in this sequence?"
click at [54, 72] on div "What is the next number in this sequence?" at bounding box center [169, 75] width 282 height 9
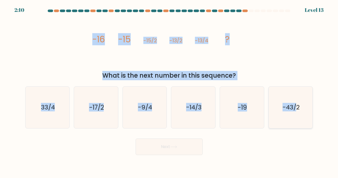
drag, startPoint x: 91, startPoint y: 38, endPoint x: 296, endPoint y: 101, distance: 214.6
click at [296, 101] on form at bounding box center [169, 83] width 338 height 146
copy form "-16 -15 -15/2 -13/2 -13/4 ? What is the next number in this sequence? a. 33/4 b…"
click at [133, 111] on icon "-9/4" at bounding box center [145, 108] width 42 height 42
click at [169, 92] on input "c. -9/4" at bounding box center [169, 90] width 0 height 3
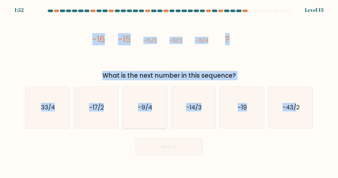
radio input "true"
click at [166, 149] on button "Next" at bounding box center [169, 147] width 67 height 17
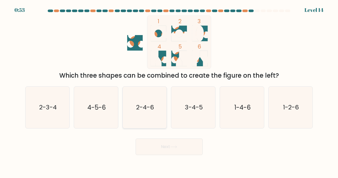
click at [158, 119] on icon "2-4-6" at bounding box center [145, 108] width 42 height 42
click at [169, 92] on input "c. 2-4-6" at bounding box center [169, 90] width 0 height 3
radio input "true"
click at [169, 143] on button "Next" at bounding box center [169, 147] width 67 height 17
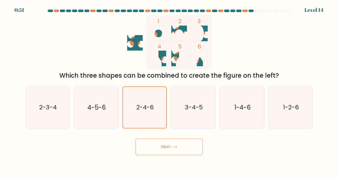
click at [169, 143] on button "Next" at bounding box center [169, 147] width 67 height 17
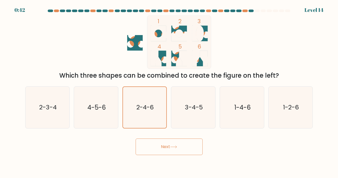
click at [169, 143] on button "Next" at bounding box center [169, 147] width 67 height 17
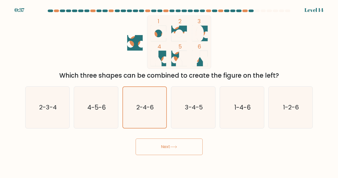
click at [169, 143] on button "Next" at bounding box center [169, 147] width 67 height 17
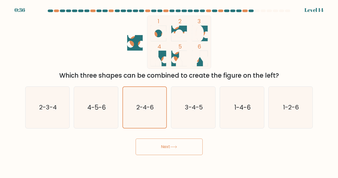
click at [169, 143] on button "Next" at bounding box center [169, 147] width 67 height 17
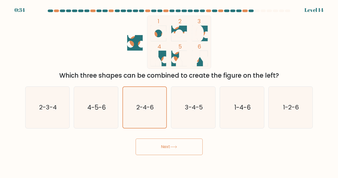
click at [169, 143] on button "Next" at bounding box center [169, 147] width 67 height 17
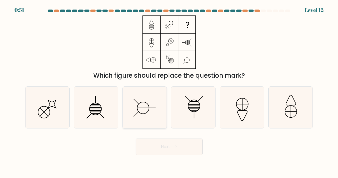
click at [134, 101] on icon at bounding box center [145, 108] width 42 height 42
click at [169, 92] on input "c." at bounding box center [169, 90] width 0 height 3
radio input "true"
click at [162, 142] on button "Next" at bounding box center [169, 147] width 67 height 17
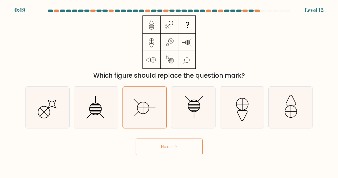
click at [162, 142] on button "Next" at bounding box center [169, 147] width 67 height 17
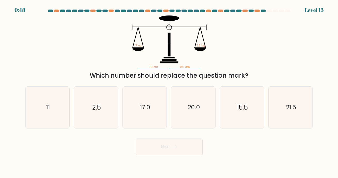
click at [162, 142] on button "Next" at bounding box center [169, 147] width 67 height 17
click at [43, 111] on icon "11" at bounding box center [48, 108] width 42 height 42
click at [169, 92] on input "a. 11" at bounding box center [169, 90] width 0 height 3
radio input "true"
click at [166, 151] on button "Next" at bounding box center [169, 147] width 67 height 17
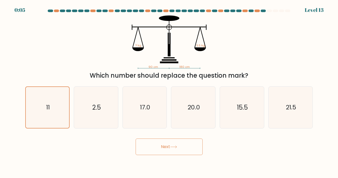
click at [166, 151] on button "Next" at bounding box center [169, 147] width 67 height 17
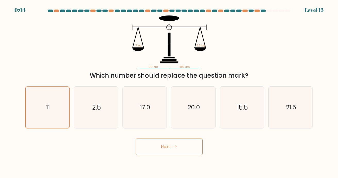
click at [166, 151] on button "Next" at bounding box center [169, 147] width 67 height 17
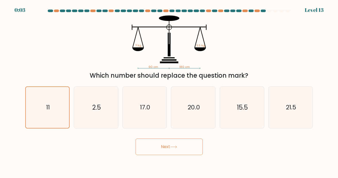
click at [166, 151] on button "Next" at bounding box center [169, 147] width 67 height 17
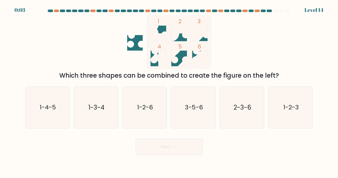
click at [166, 151] on button "Next" at bounding box center [169, 147] width 67 height 17
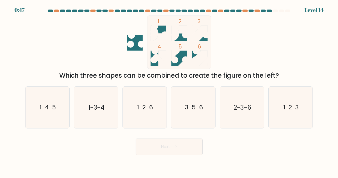
click at [166, 151] on button "Next" at bounding box center [169, 147] width 67 height 17
click at [137, 120] on icon "1-2-6" at bounding box center [145, 108] width 42 height 42
click at [169, 92] on input "c. 1-2-6" at bounding box center [169, 90] width 0 height 3
radio input "true"
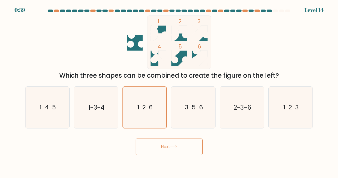
click at [180, 163] on body "0:39 Level 14" at bounding box center [169, 89] width 338 height 178
click at [170, 150] on button "Next" at bounding box center [169, 147] width 67 height 17
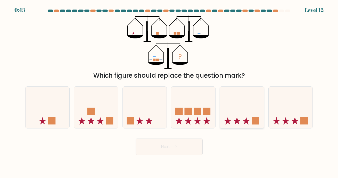
click at [224, 121] on icon at bounding box center [242, 107] width 44 height 36
click at [170, 92] on input "e." at bounding box center [169, 90] width 0 height 3
radio input "true"
click at [190, 151] on button "Next" at bounding box center [169, 147] width 67 height 17
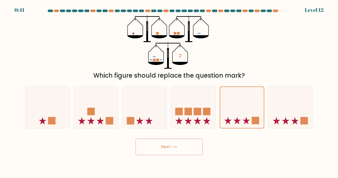
click at [190, 151] on button "Next" at bounding box center [169, 147] width 67 height 17
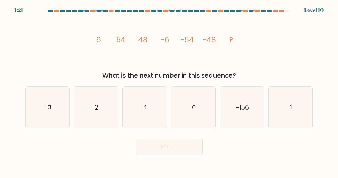
drag, startPoint x: 89, startPoint y: 38, endPoint x: 245, endPoint y: 76, distance: 160.8
click at [245, 76] on div "image/svg+xml 6 54 48 -6 -54 -48 ? What is the next number in this sequence?" at bounding box center [169, 47] width 294 height 65
copy div "6 54 48 -6 -54 -48 ? What is the next number in this sequence?"
click at [245, 76] on div "What is the next number in this sequence?" at bounding box center [169, 75] width 282 height 9
click at [95, 81] on form at bounding box center [169, 83] width 338 height 146
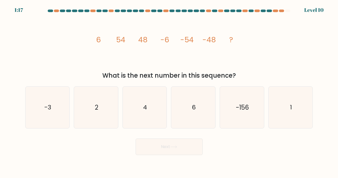
drag, startPoint x: 94, startPoint y: 38, endPoint x: 244, endPoint y: 80, distance: 155.7
click at [244, 80] on div "image/svg+xml 6 54 48 -6 -54 -48 ? What is the next number in this sequence?" at bounding box center [169, 47] width 294 height 65
copy div "6 54 48 -6 -54 -48 ? What is the next number in this sequence?"
click at [89, 33] on div "image/svg+xml 6 54 48 -6 -54 -48 ? What is the next number in this sequence?" at bounding box center [169, 47] width 294 height 65
click at [290, 66] on div "image/svg+xml 6 54 48 -6 -54 -48 ? What is the next number in this sequence?" at bounding box center [169, 47] width 294 height 65
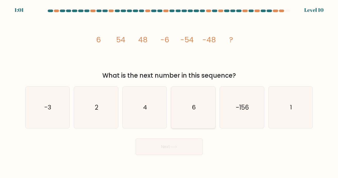
click at [208, 105] on icon "6" at bounding box center [194, 108] width 42 height 42
click at [170, 92] on input "d. 6" at bounding box center [169, 90] width 0 height 3
radio input "true"
click at [193, 148] on button "Next" at bounding box center [169, 147] width 67 height 17
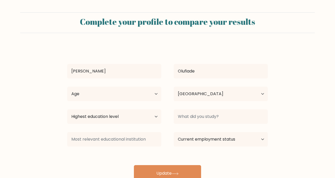
select select "NG"
click at [139, 124] on select "Highest education level No schooling Primary Lower Secondary Upper Secondary Oc…" at bounding box center [114, 116] width 94 height 14
select select "bachelors_degree"
click at [67, 109] on select "Highest education level No schooling Primary Lower Secondary Upper Secondary Oc…" at bounding box center [114, 116] width 94 height 14
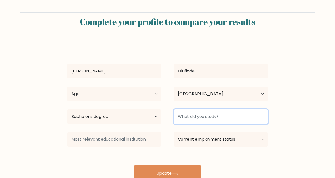
click at [196, 112] on input at bounding box center [221, 116] width 94 height 14
type input "Chemistry"
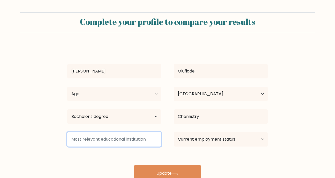
click at [147, 137] on input at bounding box center [114, 139] width 94 height 14
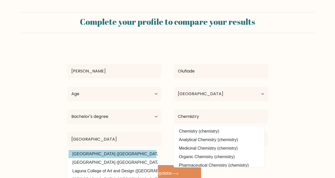
click at [135, 154] on option "University of Lagos (Nigeria)" at bounding box center [112, 154] width 88 height 8
type input "University of Lagos"
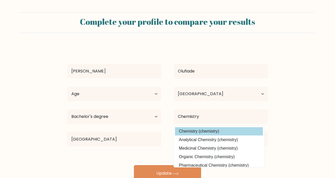
click at [232, 132] on option "Chemistry (chemistry)" at bounding box center [219, 131] width 88 height 8
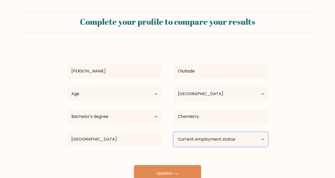
click at [235, 141] on select "Current employment status Employed Student Retired Other / prefer not to answer" at bounding box center [221, 139] width 94 height 14
click at [232, 156] on div "Samuel Olufiade Age Under 18 years old 18-24 years old 25-34 years old 35-44 ye…" at bounding box center [167, 113] width 207 height 136
click at [230, 144] on select "Current employment status Employed Student Retired Other / prefer not to answer" at bounding box center [221, 139] width 94 height 14
select select "other"
click at [174, 132] on select "Current employment status Employed Student Retired Other / prefer not to answer" at bounding box center [221, 139] width 94 height 14
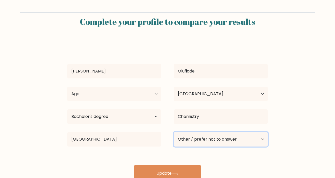
click at [225, 136] on select "Current employment status Employed Student Retired Other / prefer not to answer" at bounding box center [221, 139] width 94 height 14
click at [237, 158] on div "Samuel Olufiade Age Under 18 years old 18-24 years old 25-34 years old 35-44 ye…" at bounding box center [167, 113] width 207 height 136
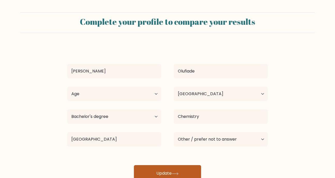
click at [191, 171] on button "Update" at bounding box center [167, 173] width 67 height 17
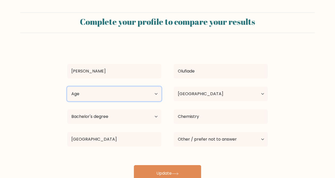
click at [112, 87] on select "Age Under 18 years old 18-24 years old 25-34 years old 35-44 years old 45-54 ye…" at bounding box center [114, 94] width 94 height 14
click at [67, 87] on select "Age Under 18 years old 18-24 years old 25-34 years old 35-44 years old 45-54 ye…" at bounding box center [114, 94] width 94 height 14
click at [104, 100] on select "Age Under 18 years old 18-24 years old 25-34 years old 35-44 years old 45-54 ye…" at bounding box center [114, 94] width 94 height 14
select select "18_24"
click at [67, 87] on select "Age Under 18 years old 18-24 years old 25-34 years old 35-44 years old 45-54 ye…" at bounding box center [114, 94] width 94 height 14
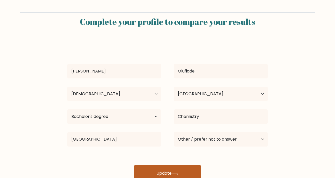
click at [146, 170] on button "Update" at bounding box center [167, 173] width 67 height 17
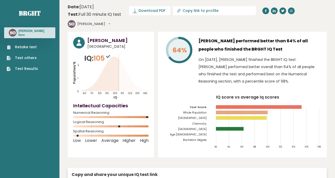
click at [143, 16] on header "Date: [DATE] Test: Full 30 minute IQ test Download PDF Downloading... Downloadi…" at bounding box center [197, 16] width 259 height 27
click at [143, 9] on span "Download PDF" at bounding box center [151, 10] width 27 height 5
